Goal: Find specific page/section: Find specific page/section

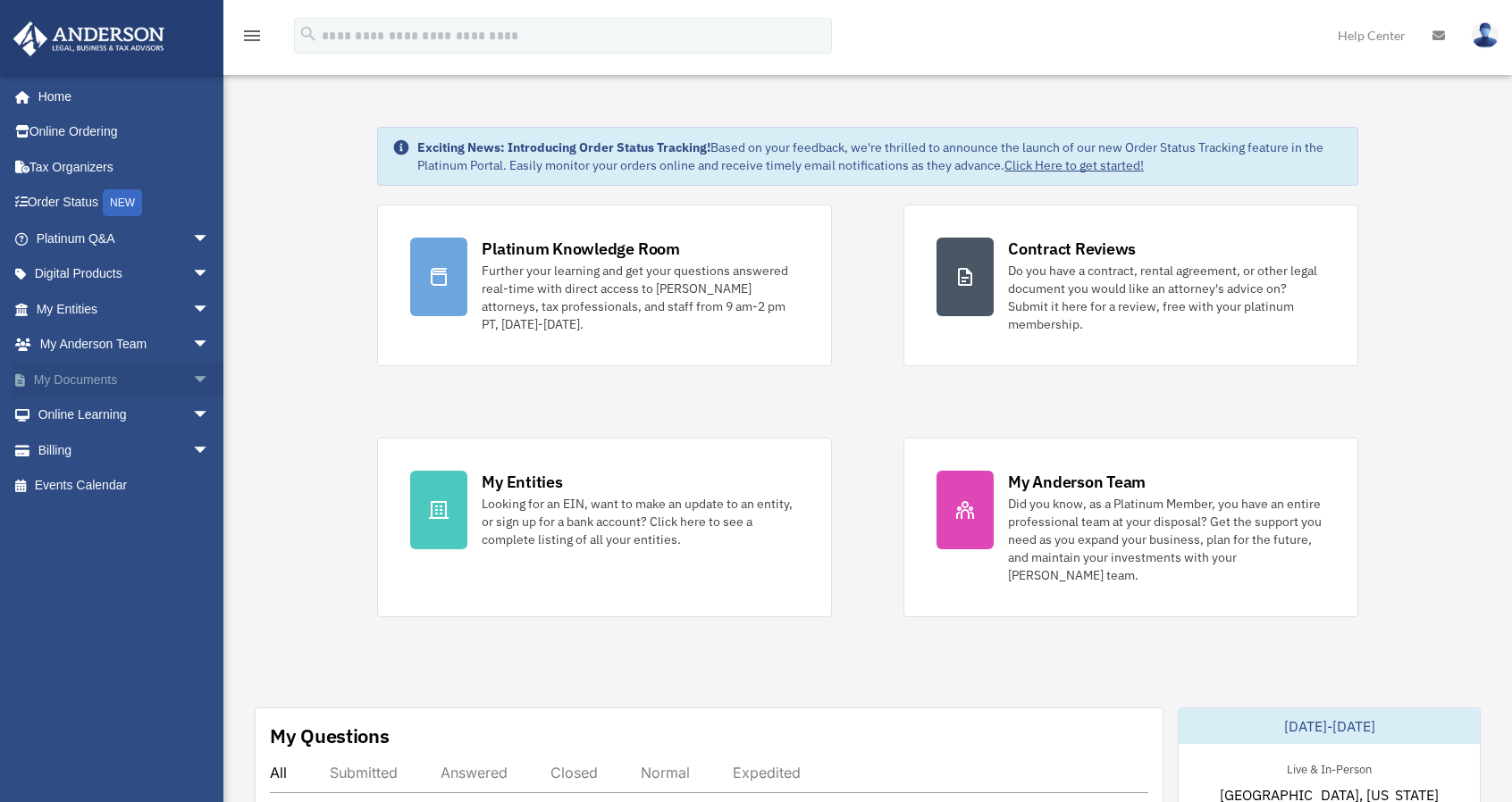
click at [192, 374] on span "arrow_drop_down" at bounding box center [210, 380] width 36 height 37
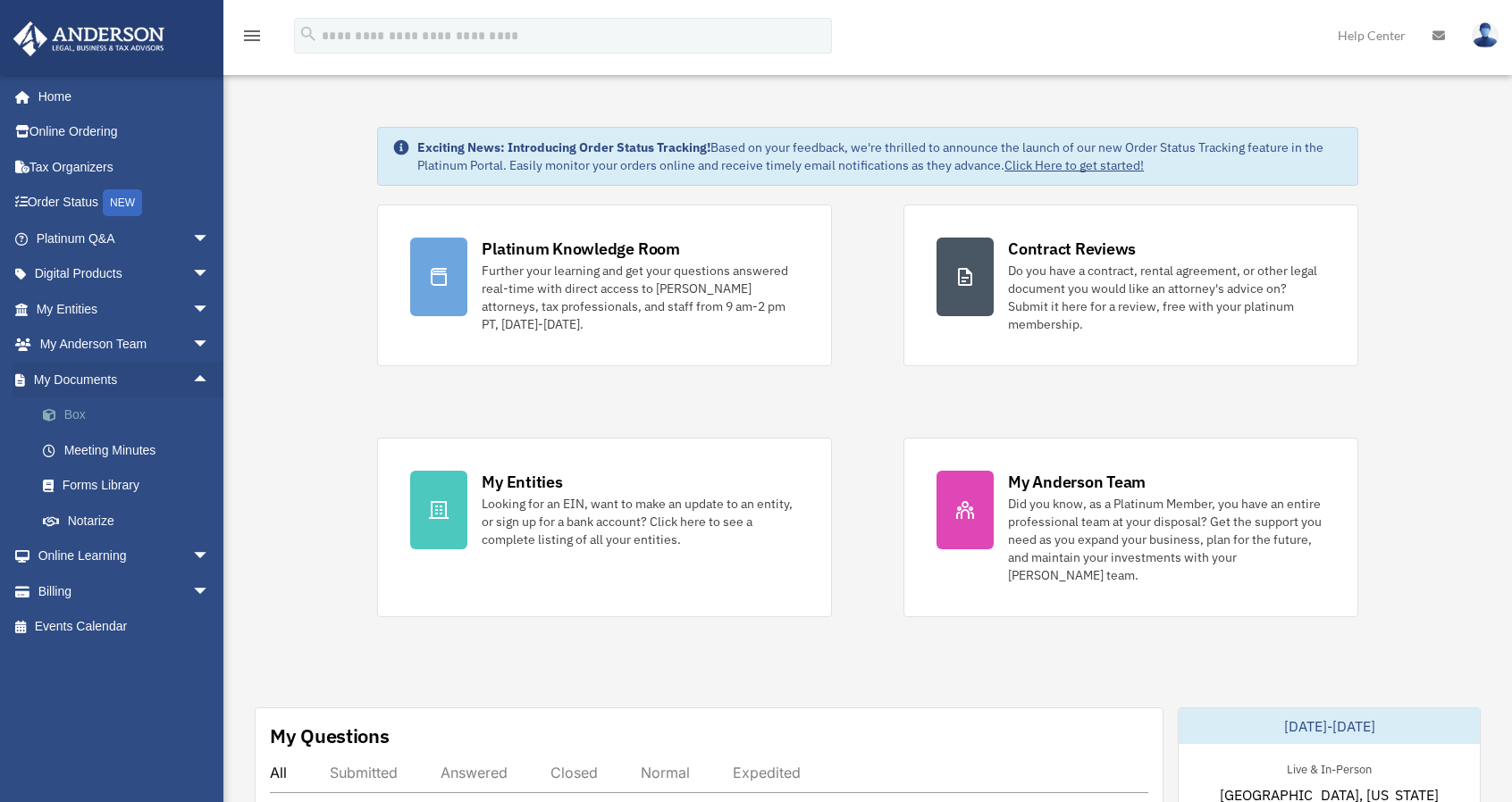
click at [111, 416] on link "Box" at bounding box center [131, 415] width 212 height 36
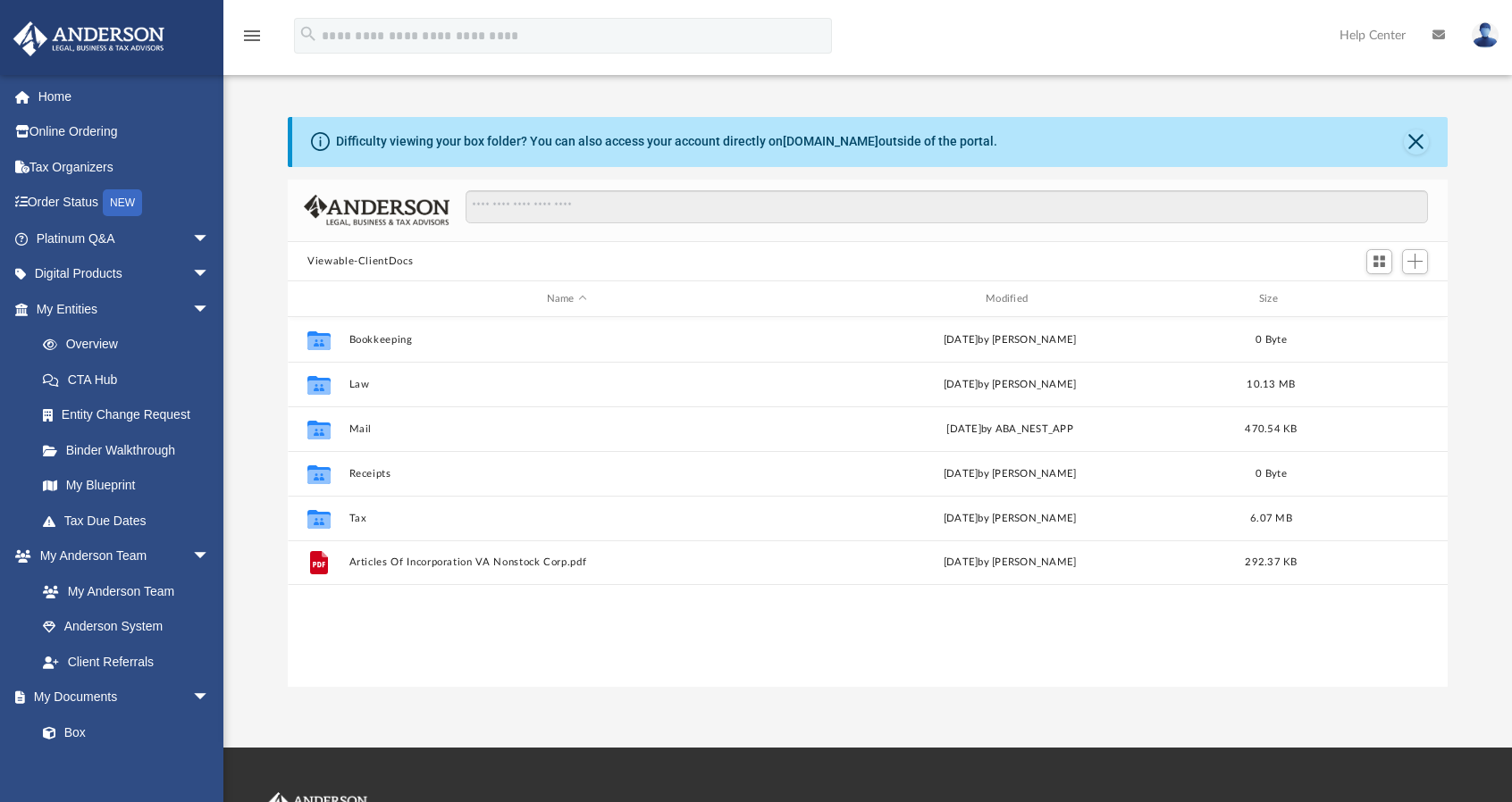
scroll to position [392, 1146]
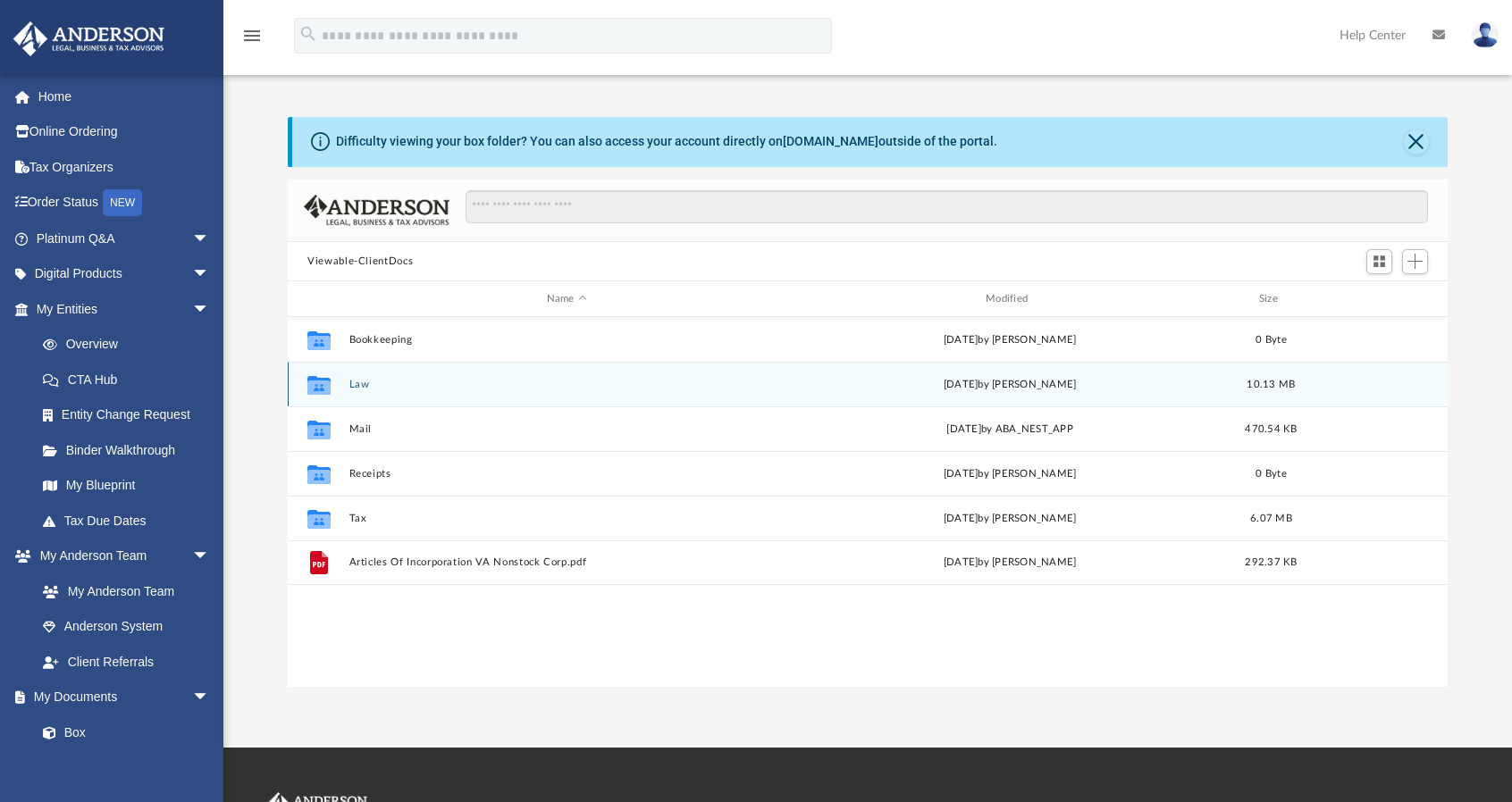
click at [361, 382] on button "Law" at bounding box center [567, 384] width 435 height 12
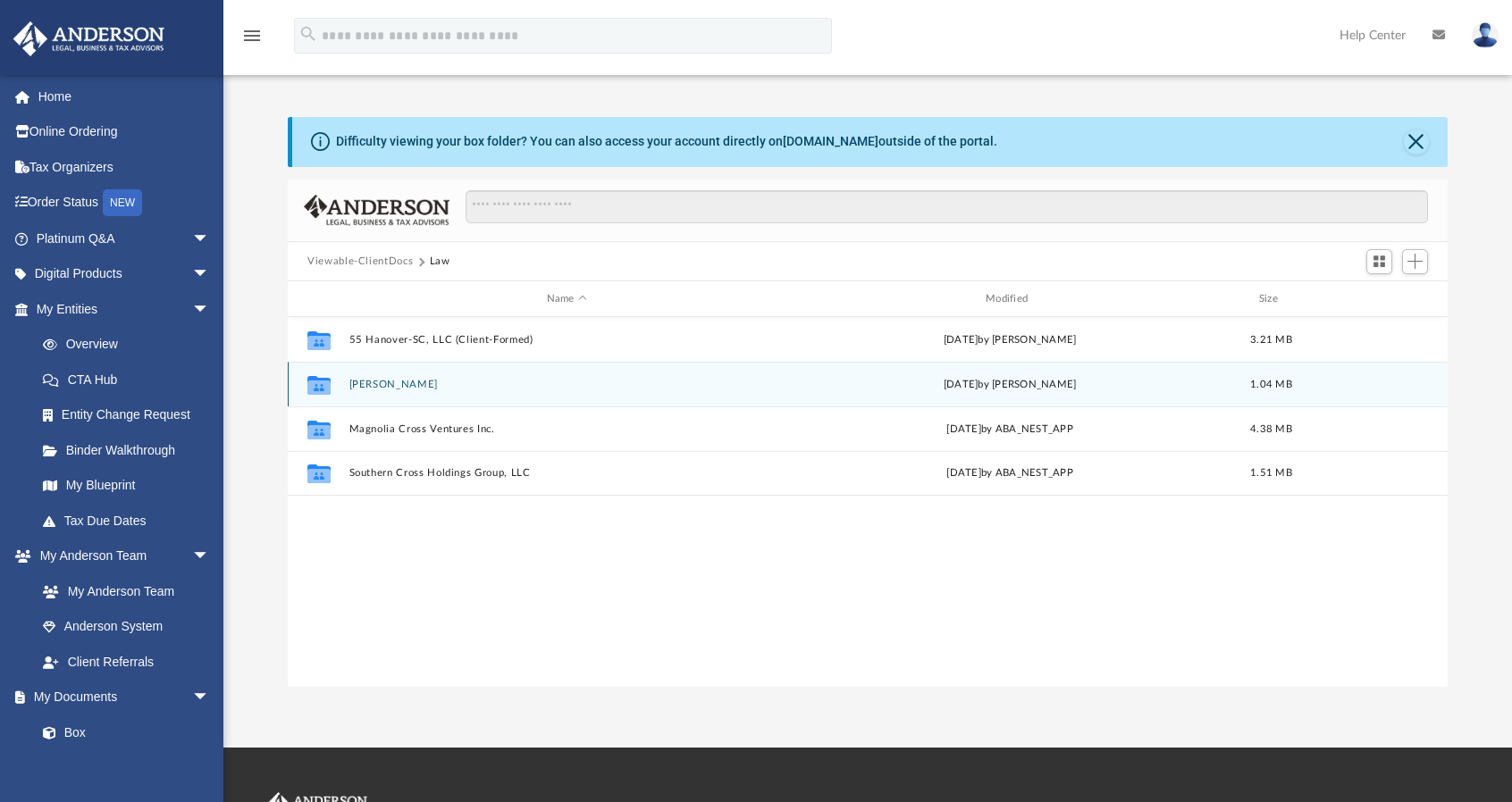
click at [361, 382] on button "[PERSON_NAME]" at bounding box center [567, 384] width 435 height 12
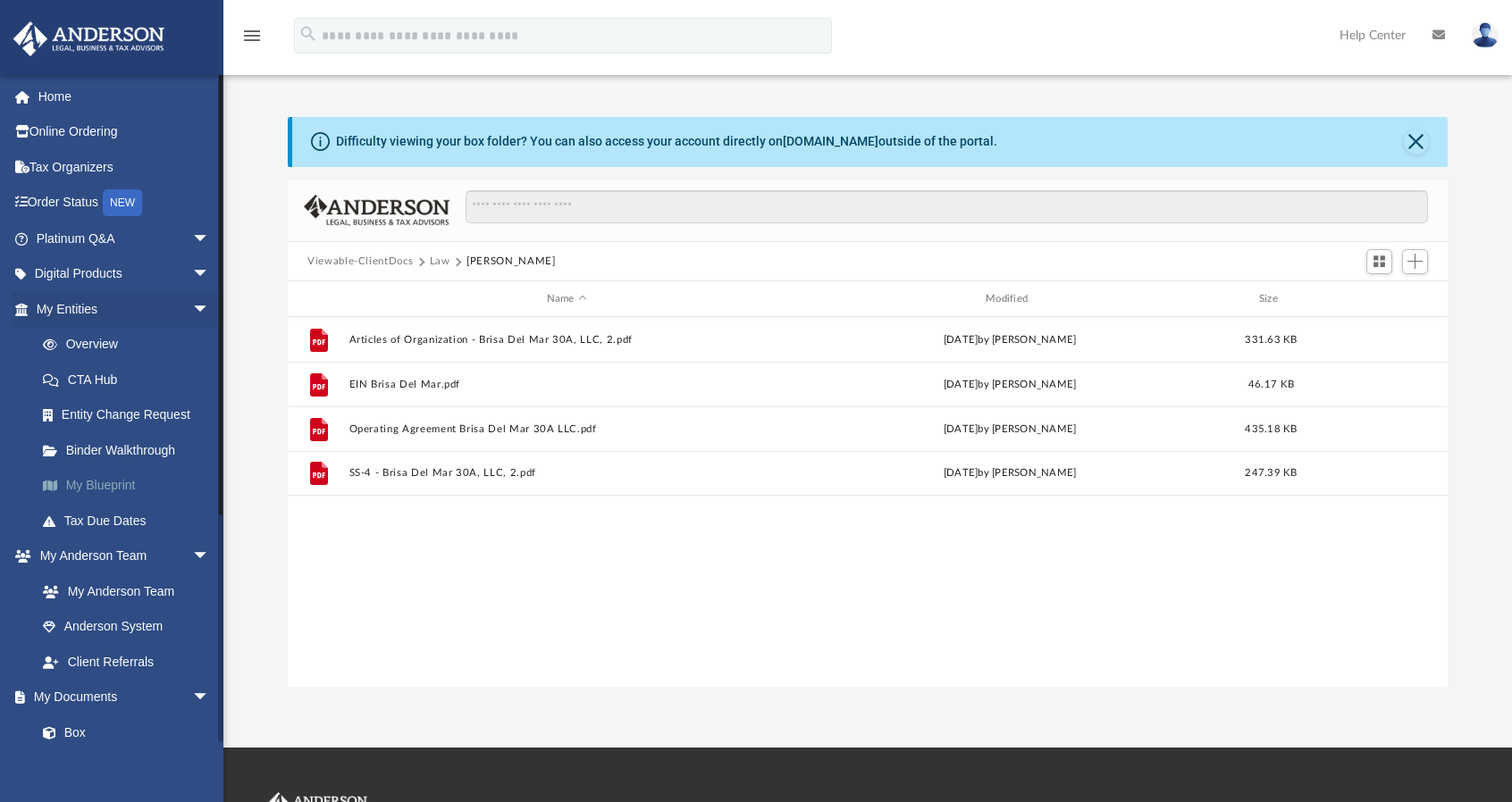
click at [111, 481] on link "My Blueprint" at bounding box center [131, 486] width 212 height 36
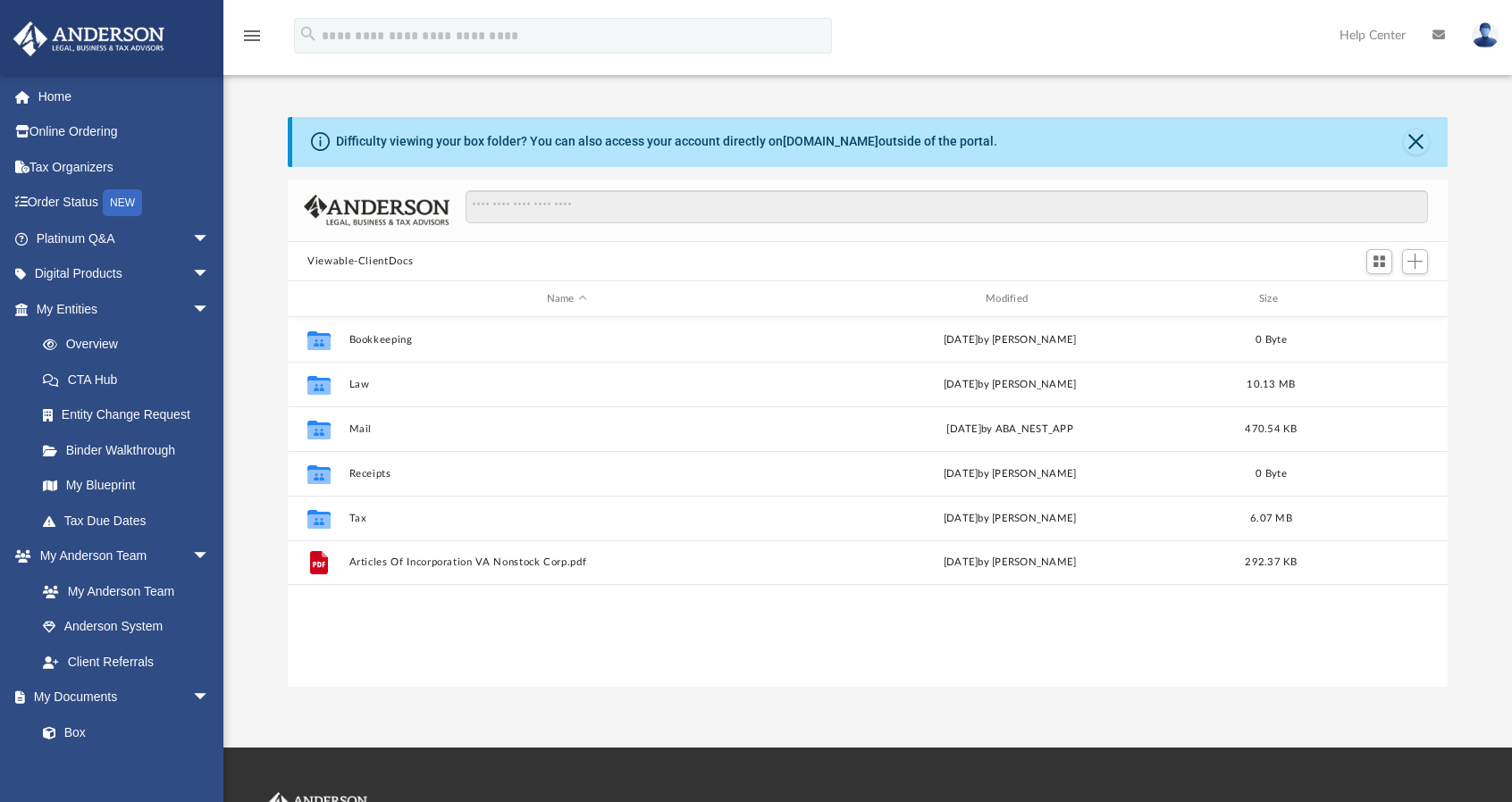
scroll to position [392, 1146]
